Goal: Transaction & Acquisition: Purchase product/service

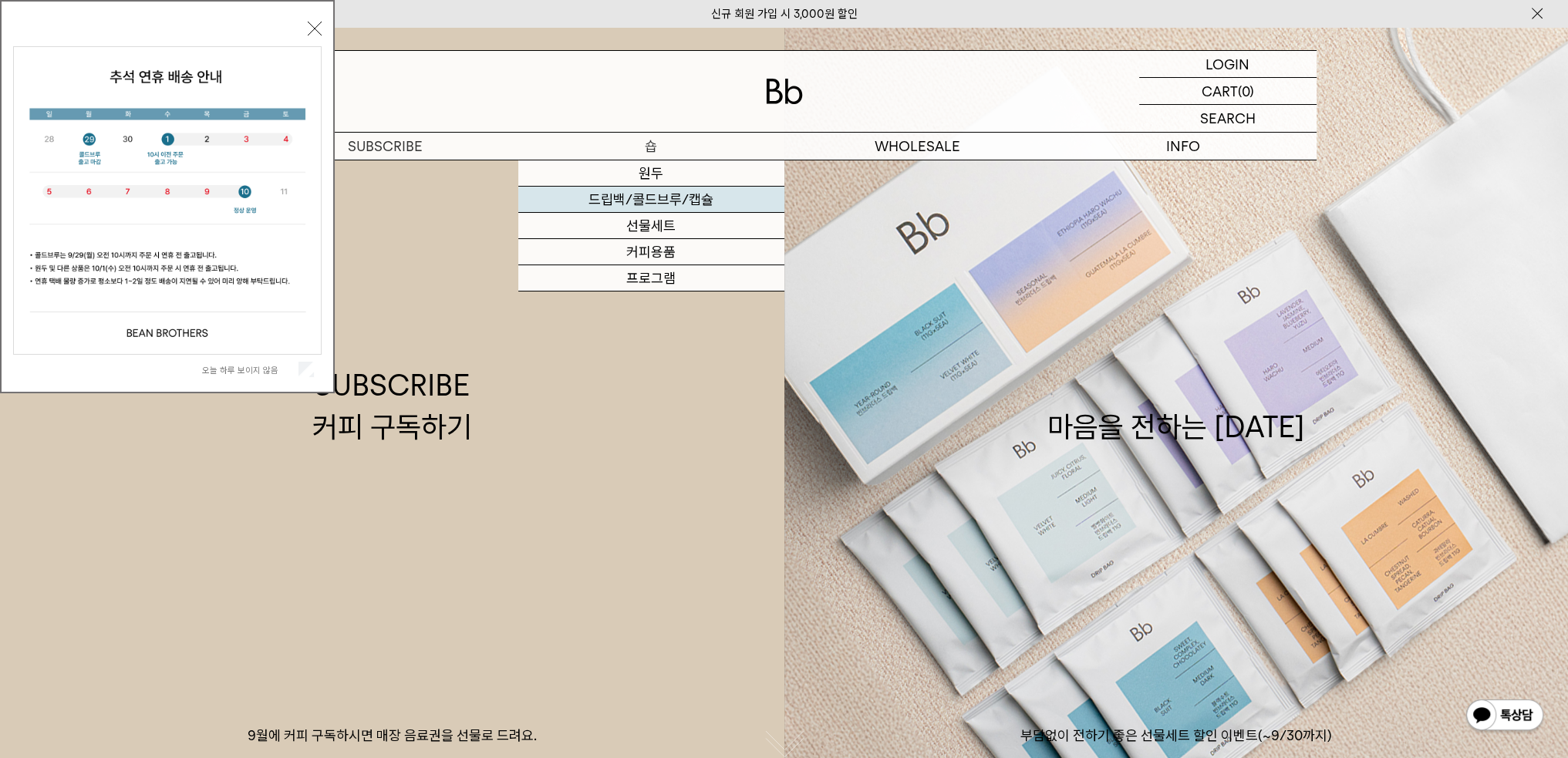
click at [646, 198] on link "드립백/콜드브루/캡슐" at bounding box center [651, 199] width 266 height 26
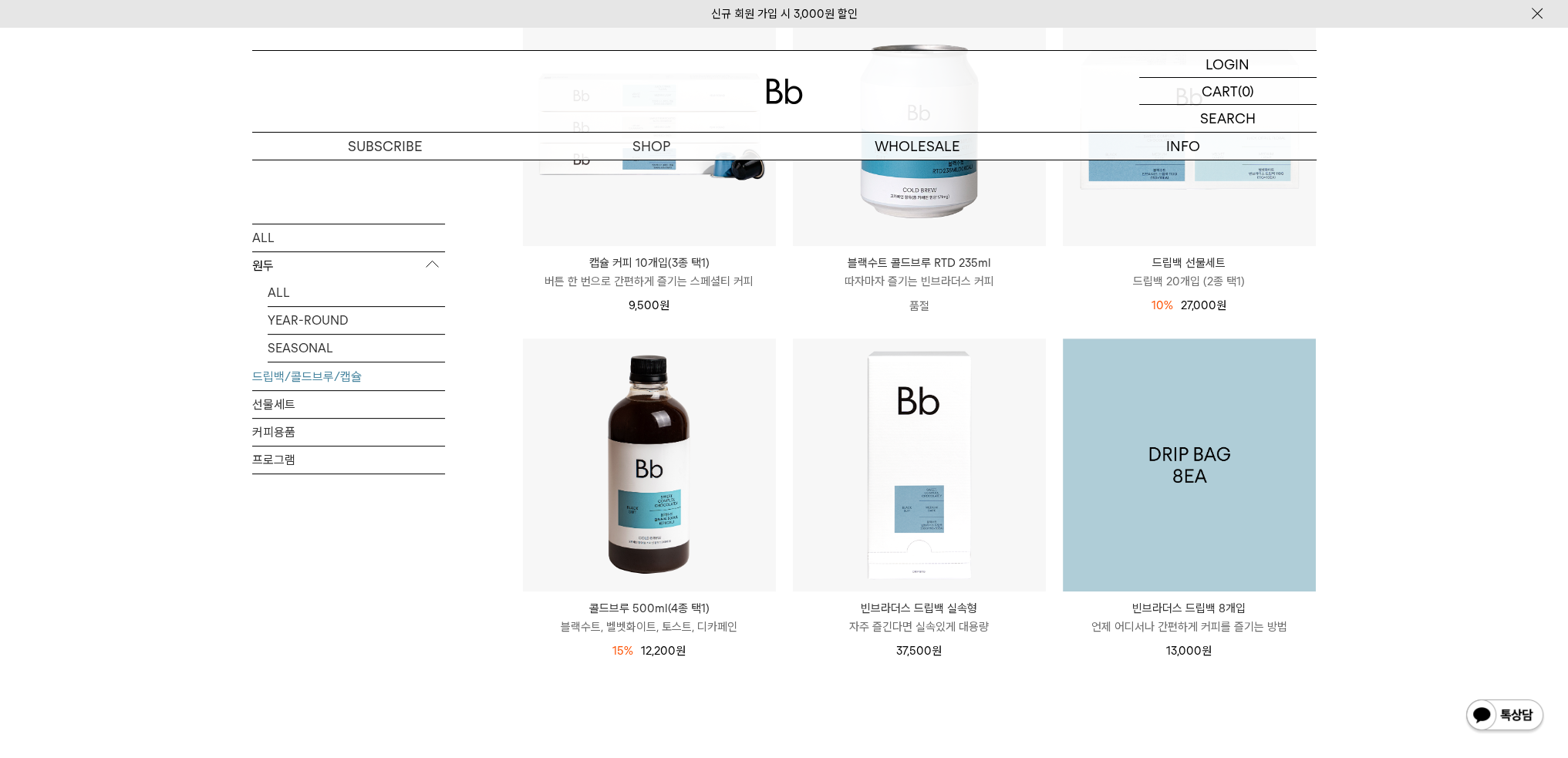
scroll to position [617, 0]
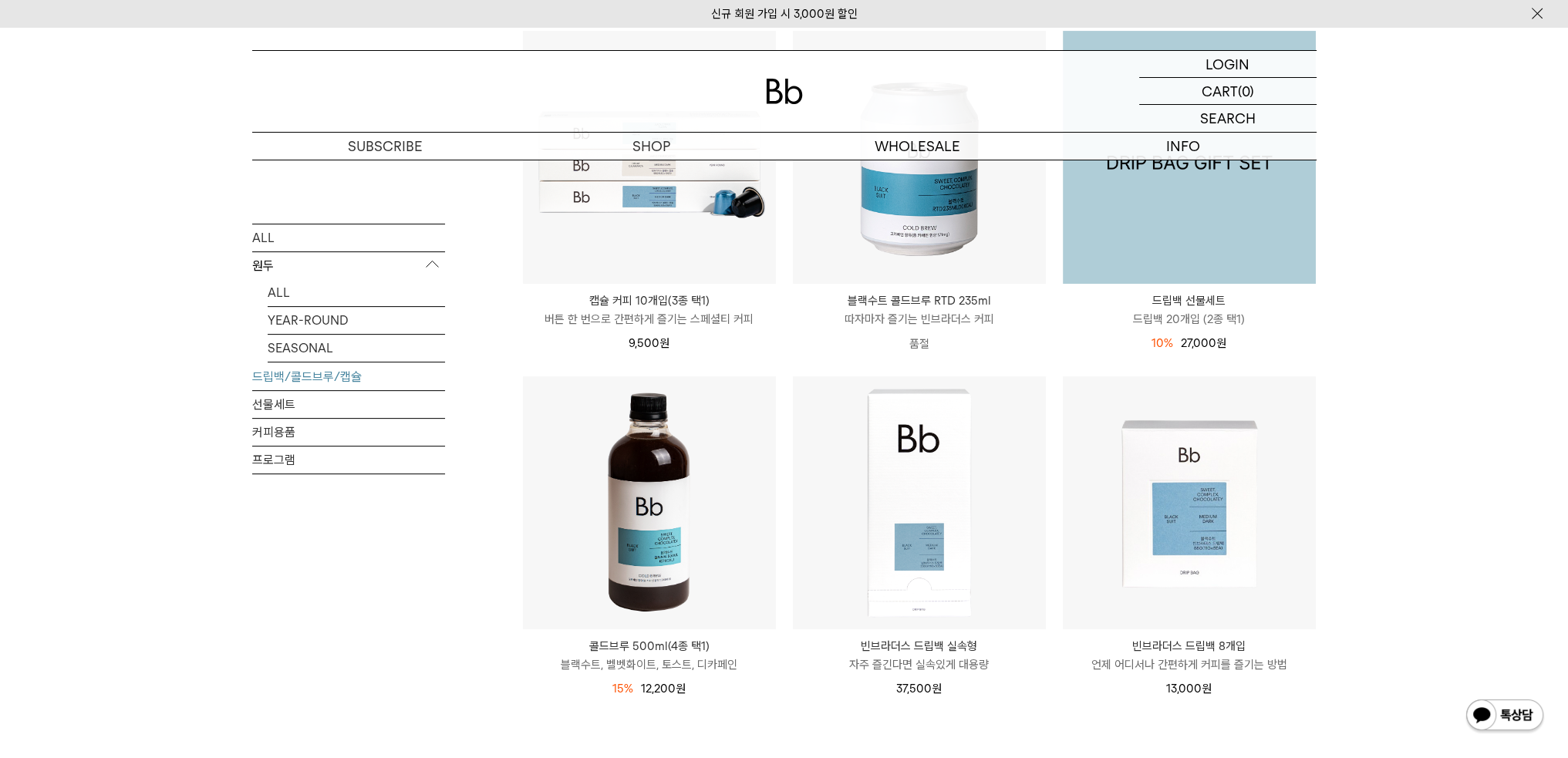
click at [1135, 250] on img at bounding box center [1189, 157] width 253 height 253
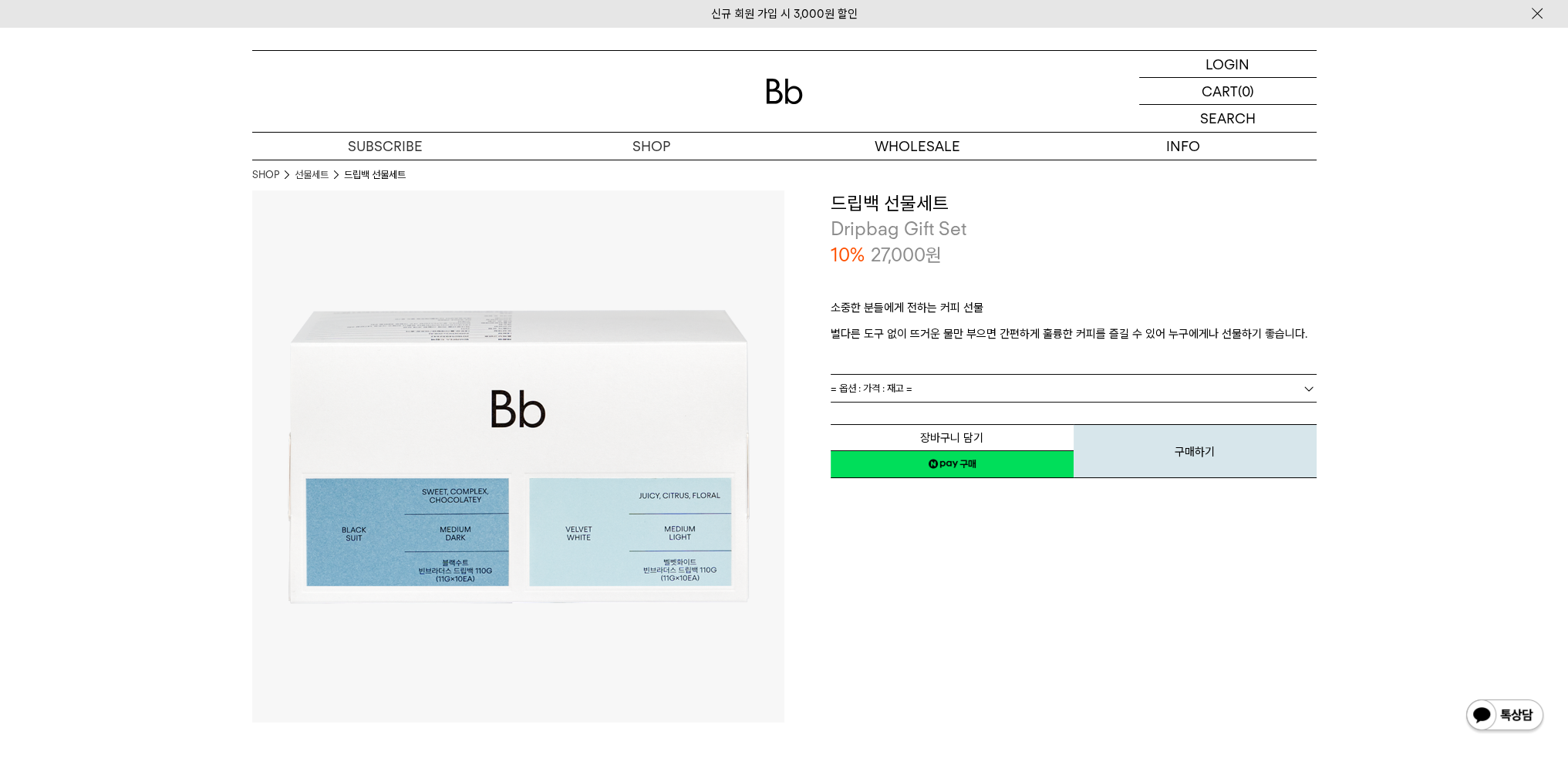
click at [935, 398] on link "= 옵션 : 가격 : 재고 =" at bounding box center [1073, 388] width 486 height 27
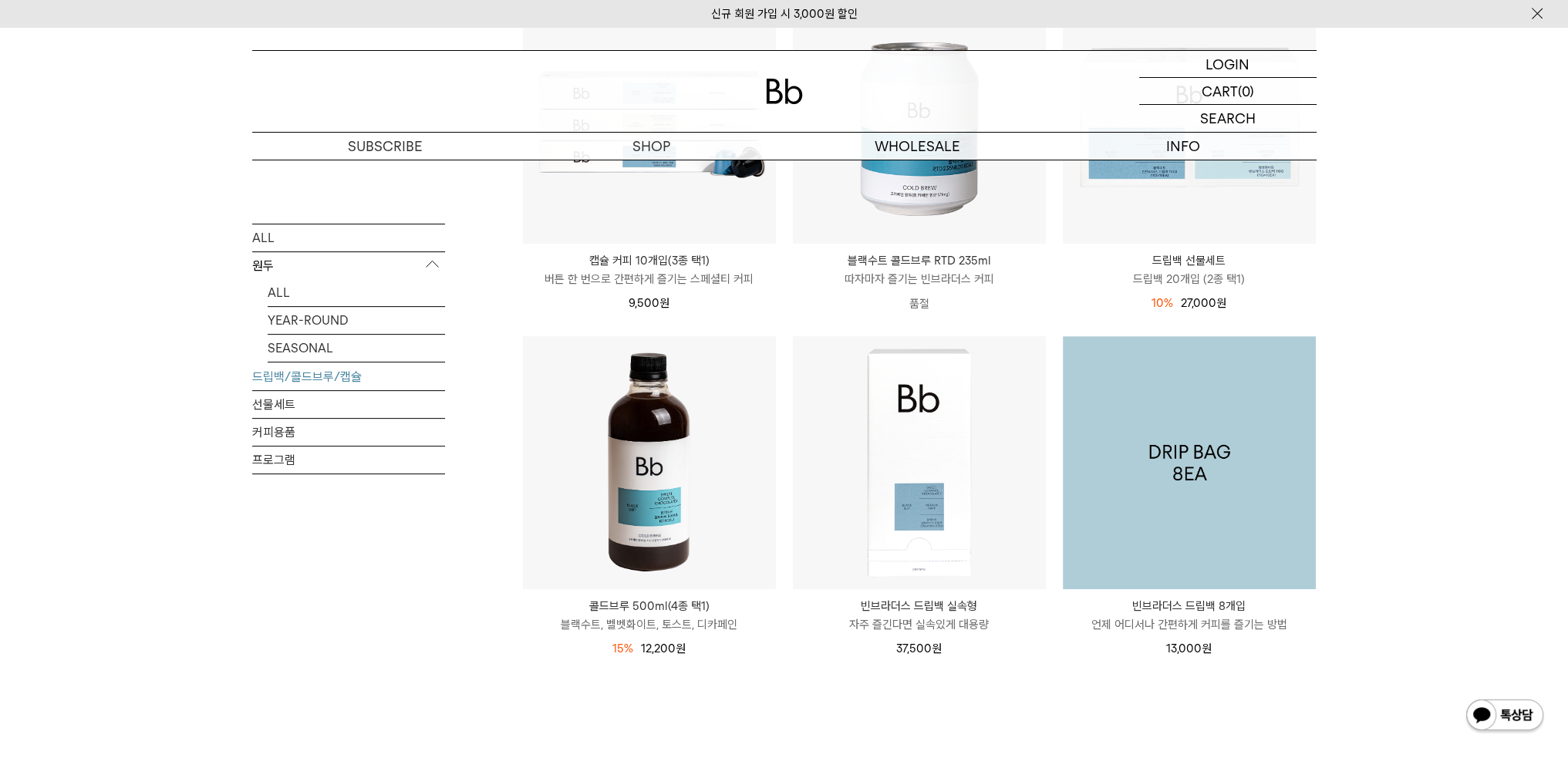
scroll to position [694, 0]
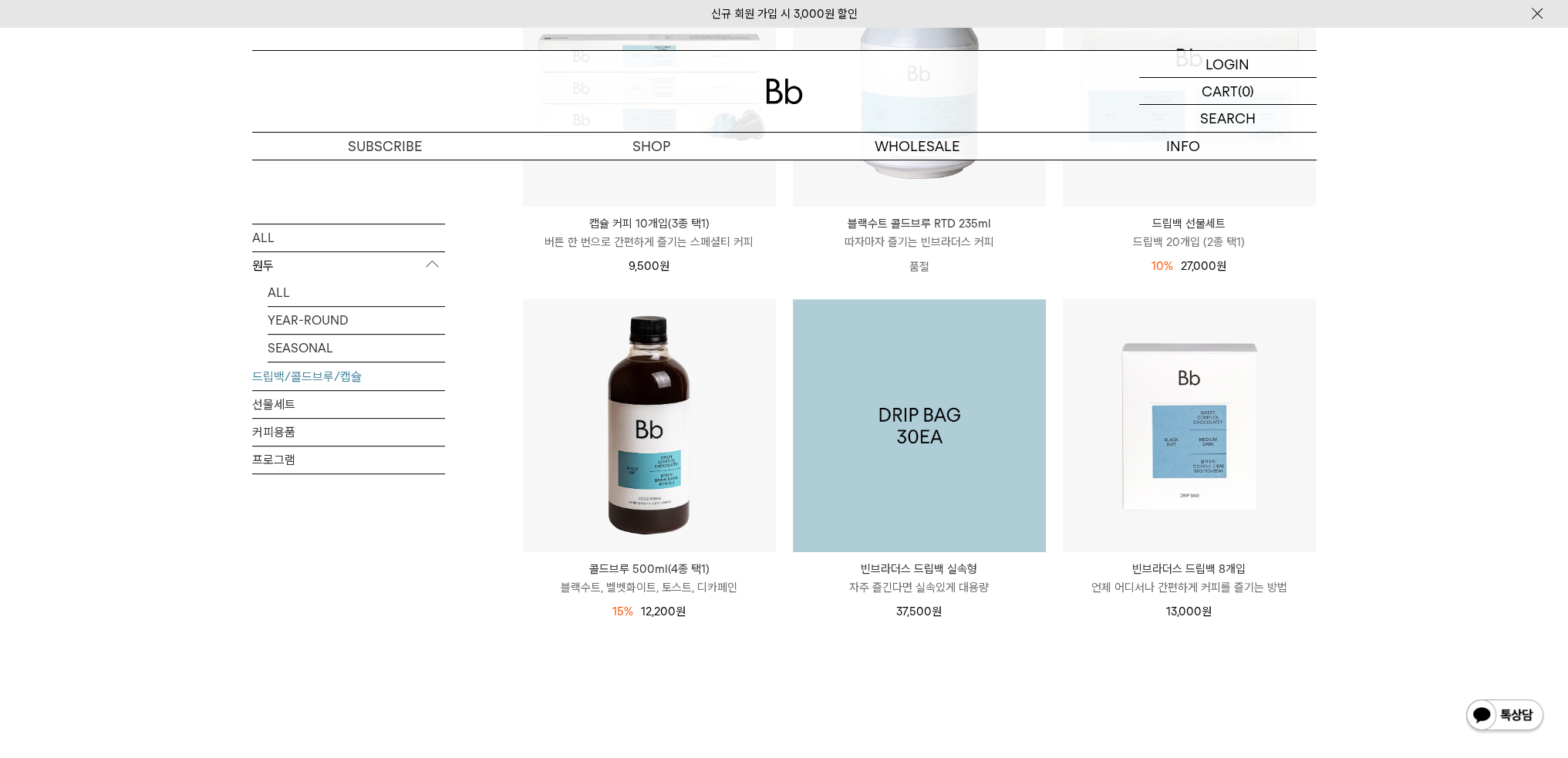
click at [993, 488] on img at bounding box center [919, 426] width 253 height 253
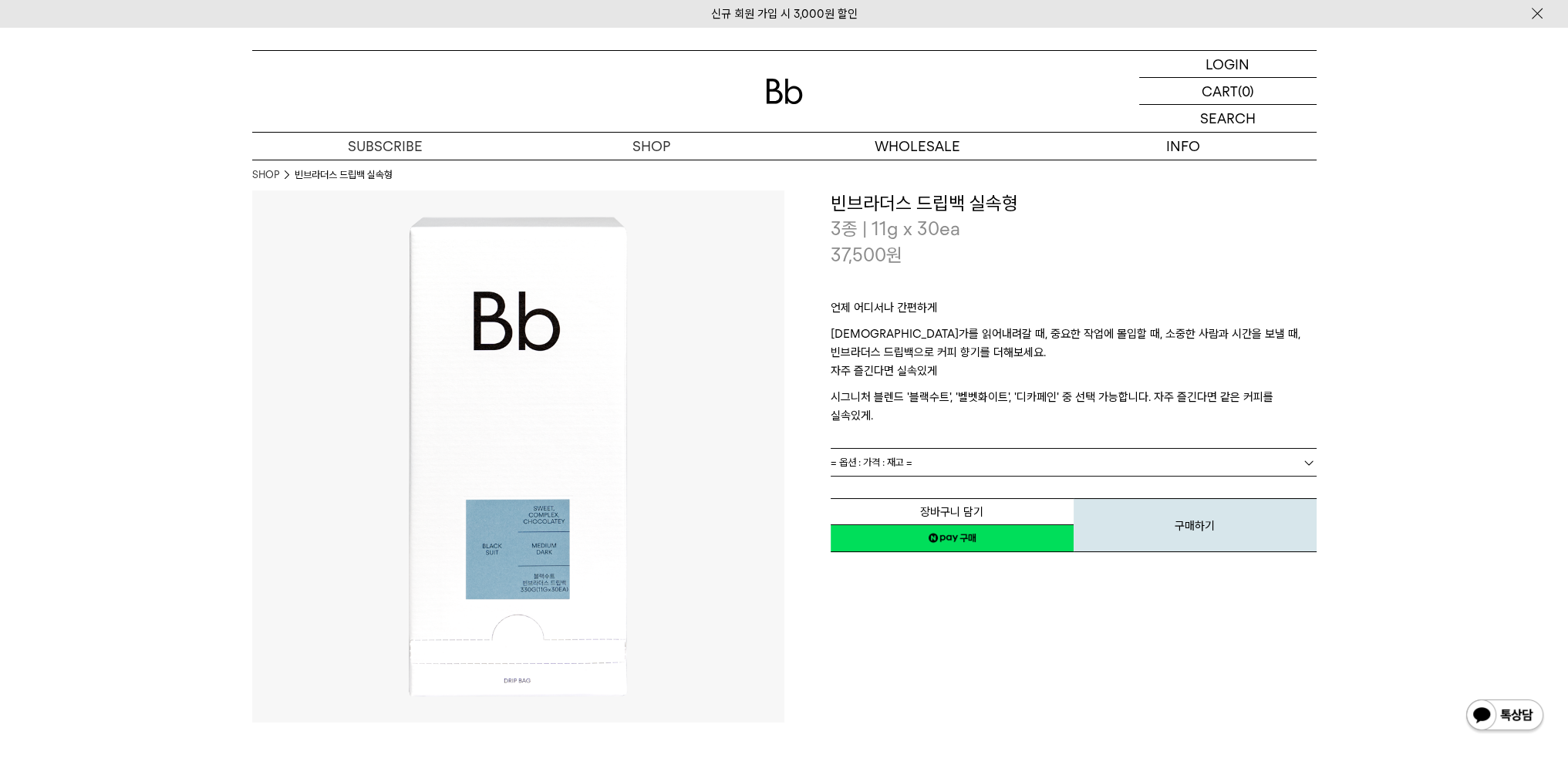
click at [1002, 449] on link "= 옵션 : 가격 : 재고 =" at bounding box center [1073, 462] width 486 height 27
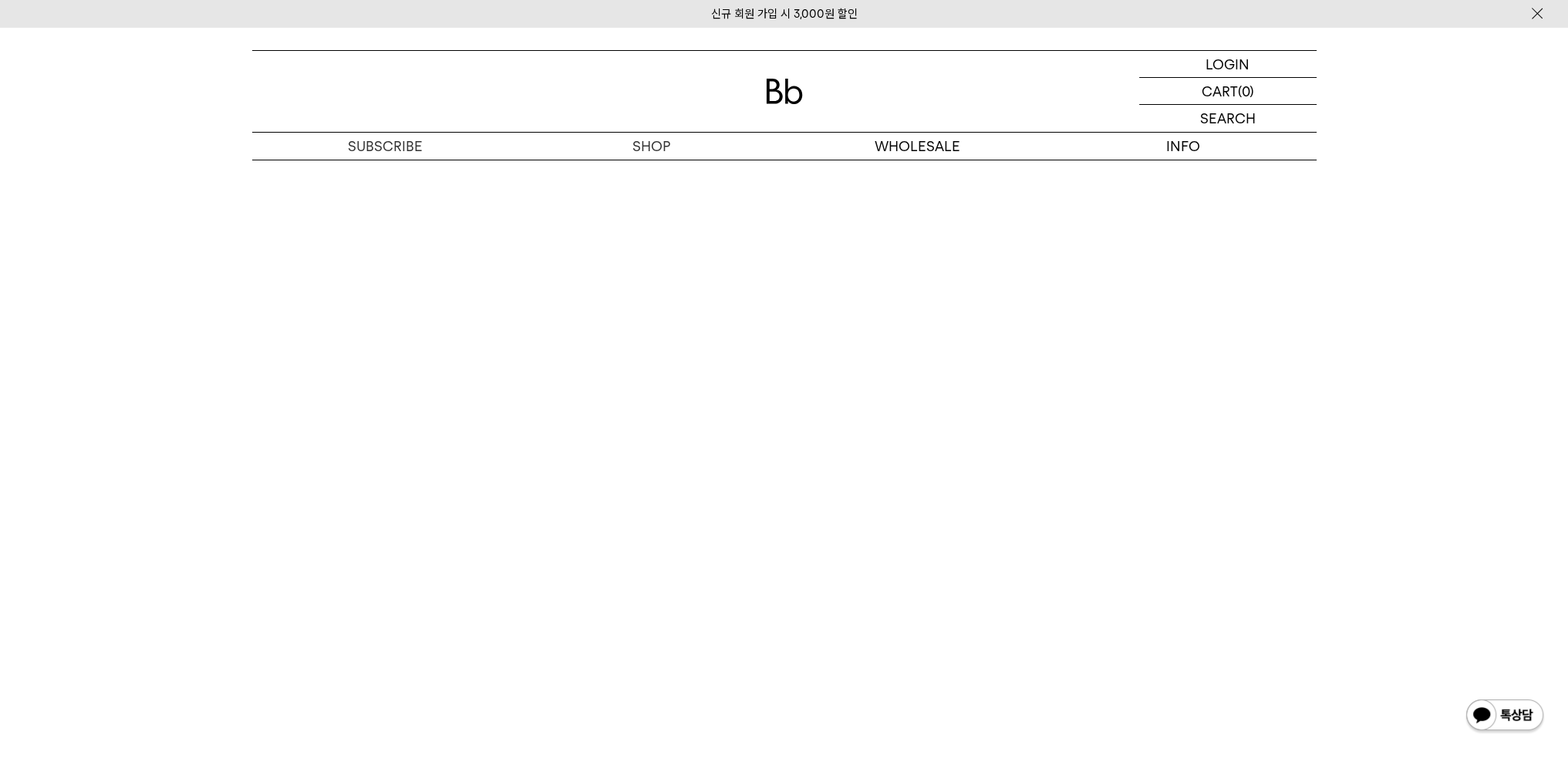
scroll to position [2468, 0]
